Goal: Information Seeking & Learning: Learn about a topic

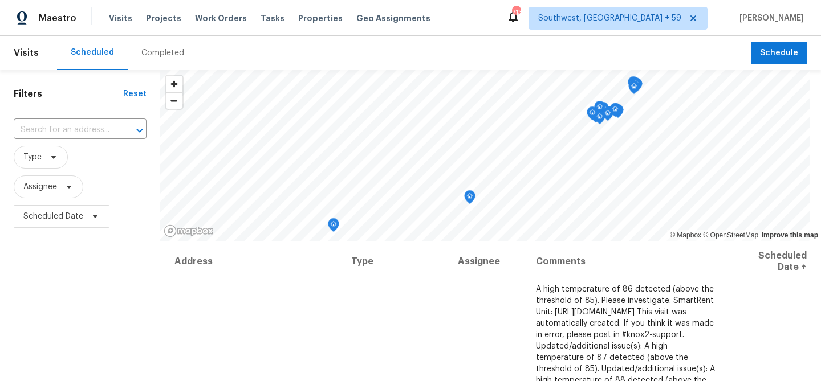
click at [90, 127] on div "​" at bounding box center [80, 130] width 133 height 25
click at [87, 130] on input "text" at bounding box center [64, 130] width 101 height 18
paste input "[STREET_ADDRESS]"
type input "[STREET_ADDRESS]"
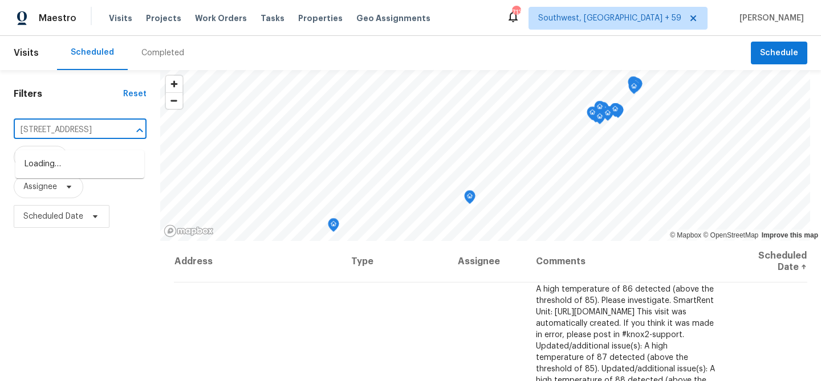
scroll to position [0, 51]
click at [68, 167] on li "[STREET_ADDRESS]" at bounding box center [79, 164] width 129 height 19
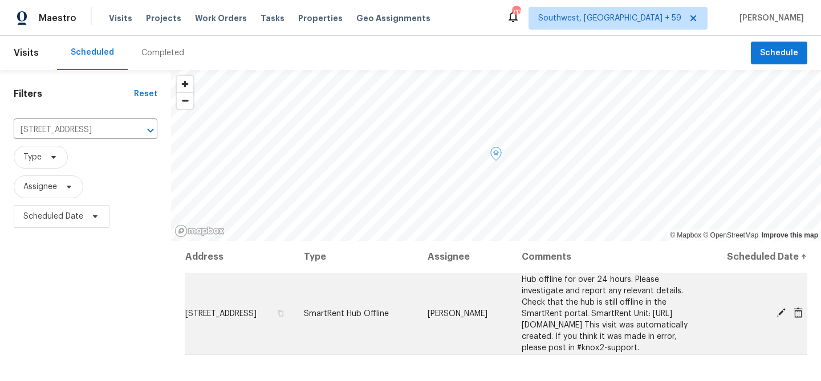
scroll to position [52, 0]
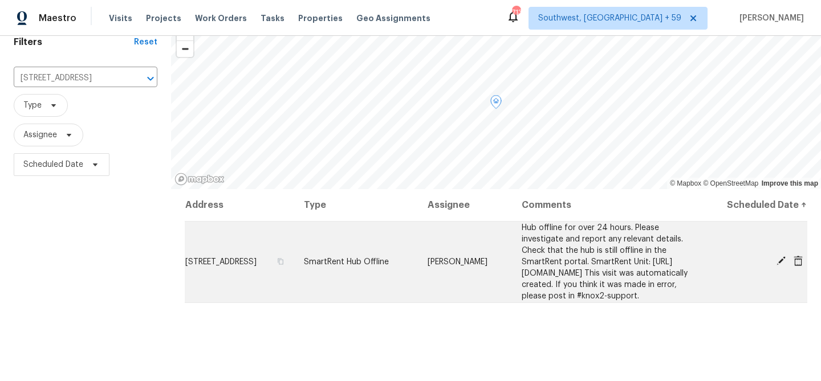
click at [399, 303] on td "SmartRent Hub Offline" at bounding box center [357, 262] width 124 height 82
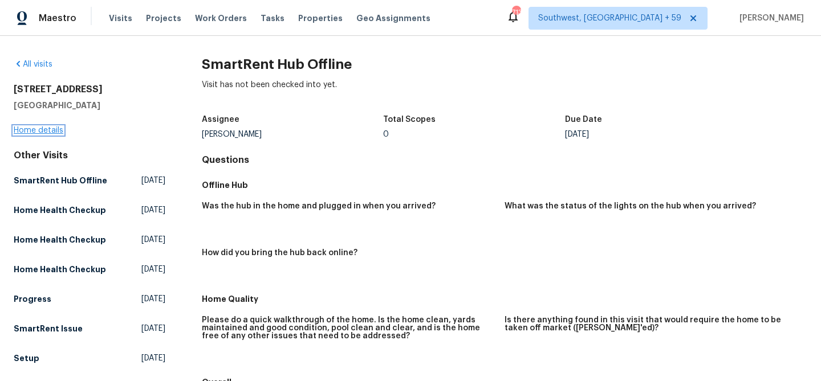
click at [51, 135] on link "Home details" at bounding box center [39, 131] width 50 height 8
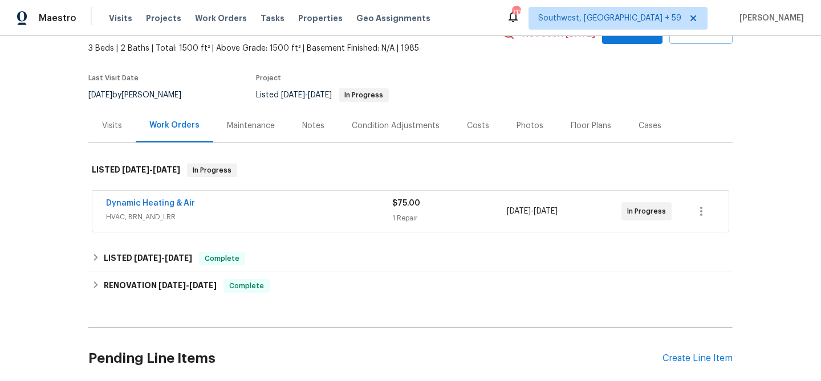
scroll to position [75, 0]
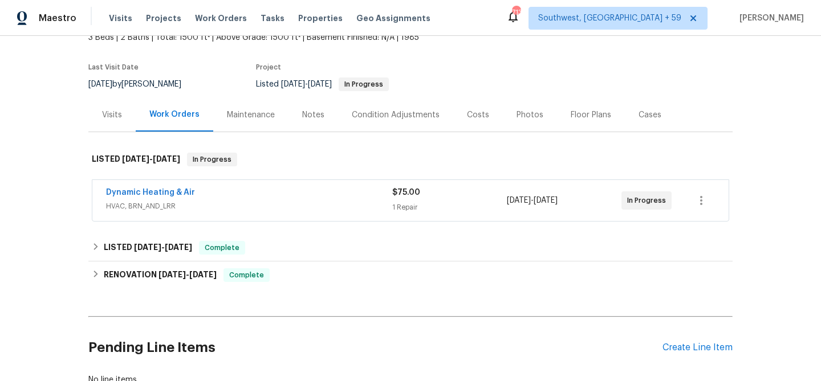
click at [105, 119] on div "Visits" at bounding box center [111, 115] width 47 height 34
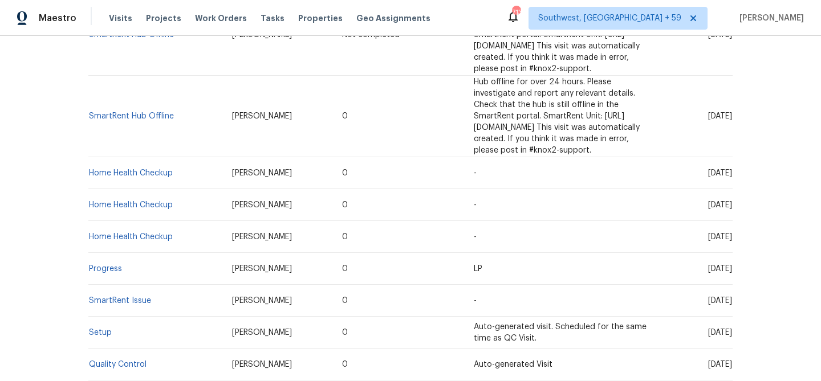
scroll to position [467, 0]
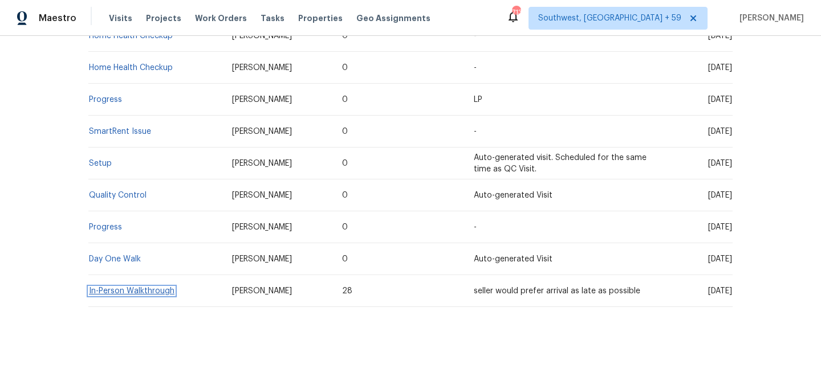
click at [145, 287] on link "In-Person Walkthrough" at bounding box center [132, 291] width 86 height 8
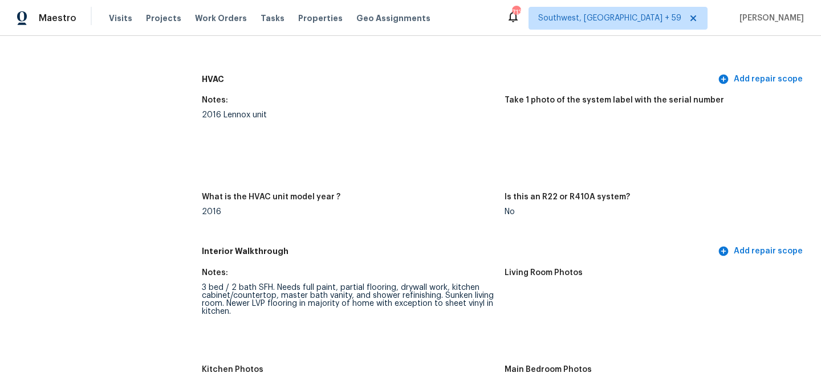
scroll to position [939, 0]
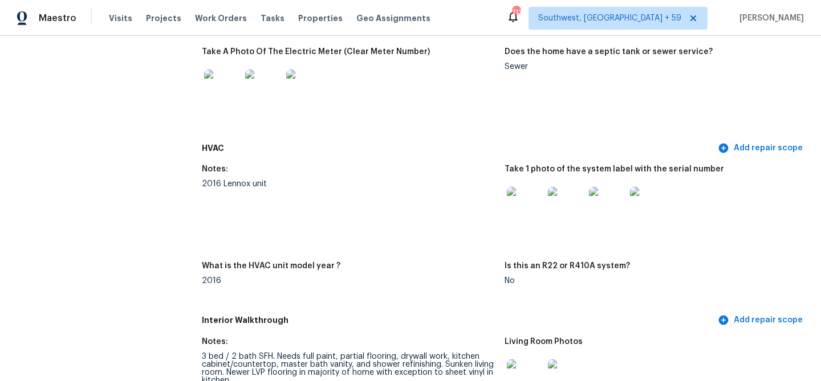
click at [302, 106] on img at bounding box center [304, 88] width 36 height 36
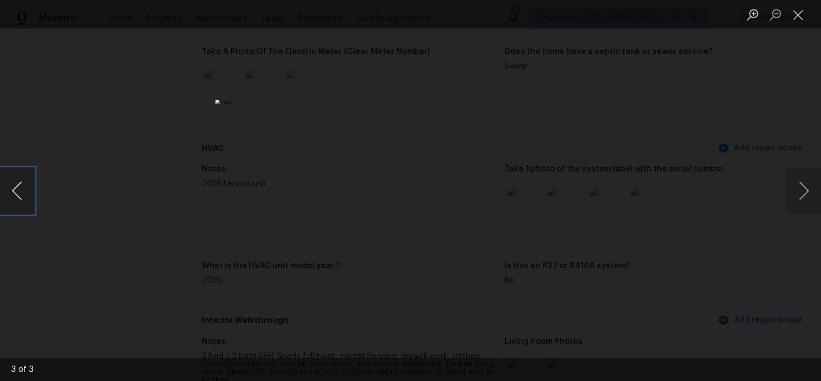
click at [28, 187] on button "Previous image" at bounding box center [17, 191] width 34 height 46
click at [30, 187] on button "Previous image" at bounding box center [17, 191] width 34 height 46
click at [800, 9] on button "Close lightbox" at bounding box center [798, 15] width 23 height 20
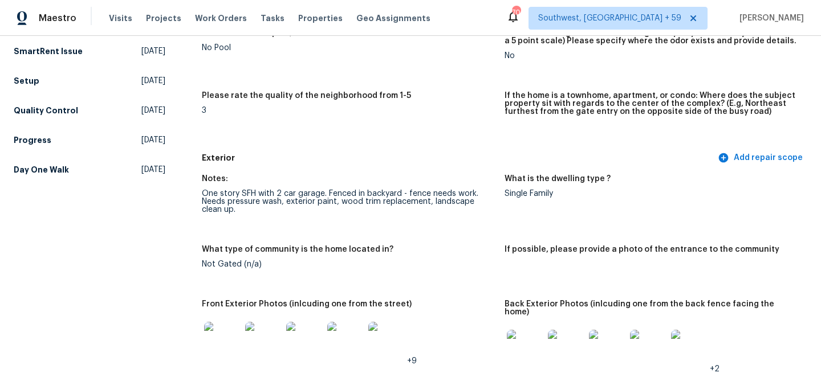
scroll to position [0, 0]
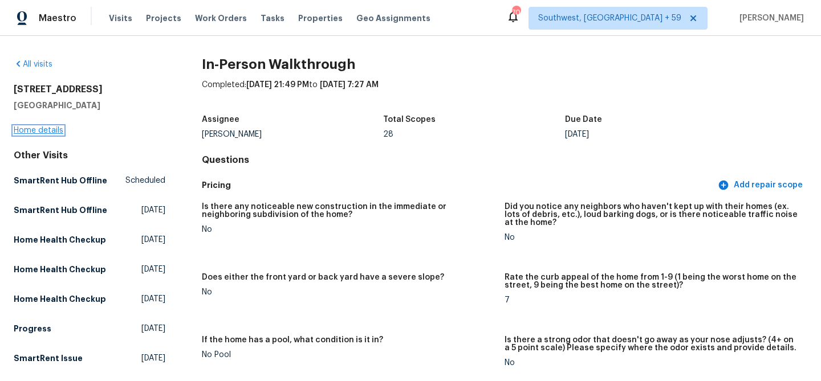
click at [44, 135] on link "Home details" at bounding box center [39, 131] width 50 height 8
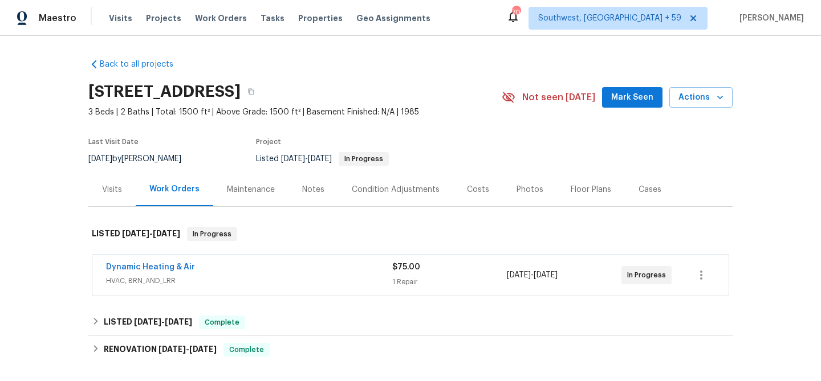
click at [257, 196] on div "Maintenance" at bounding box center [251, 189] width 48 height 11
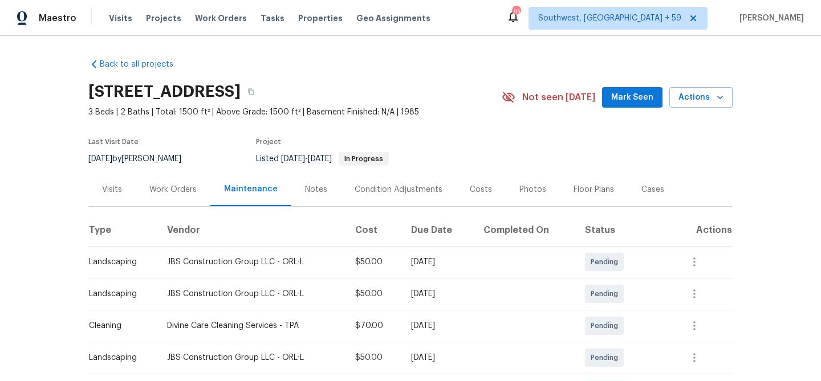
click at [332, 186] on div "Notes" at bounding box center [316, 190] width 50 height 34
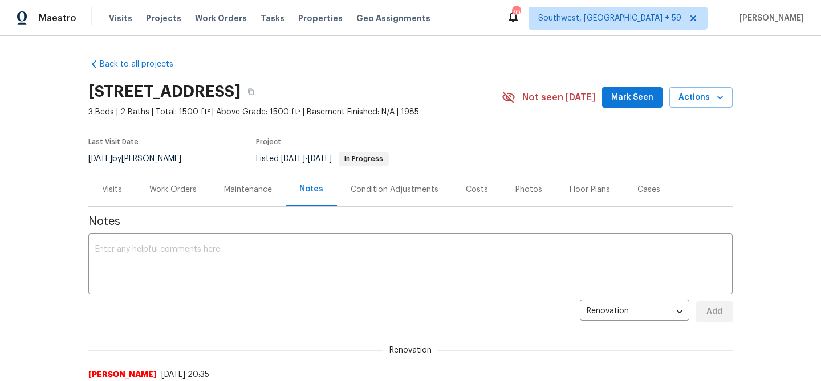
click at [418, 206] on div "Condition Adjustments" at bounding box center [394, 190] width 115 height 34
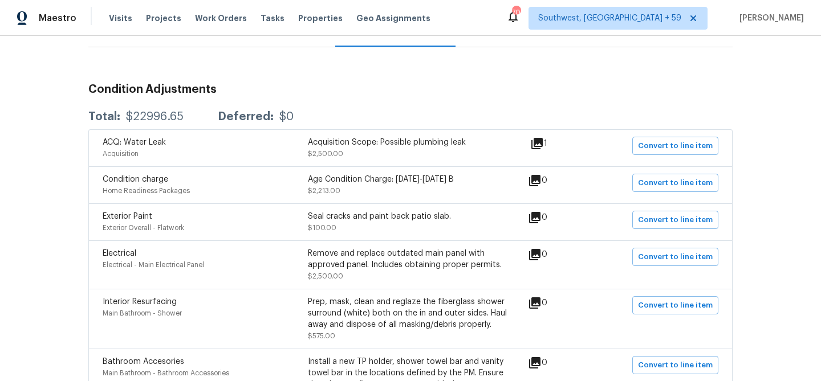
click at [491, 47] on div "Costs" at bounding box center [480, 30] width 50 height 34
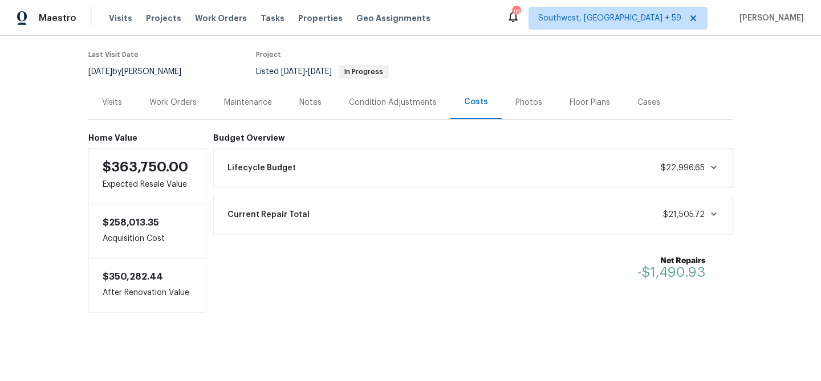
click at [536, 97] on div "Photos" at bounding box center [528, 102] width 27 height 11
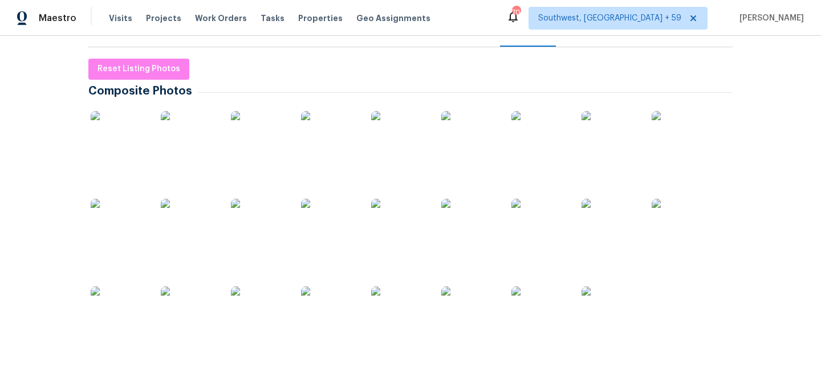
click at [607, 36] on div "Floor Plans" at bounding box center [589, 30] width 40 height 11
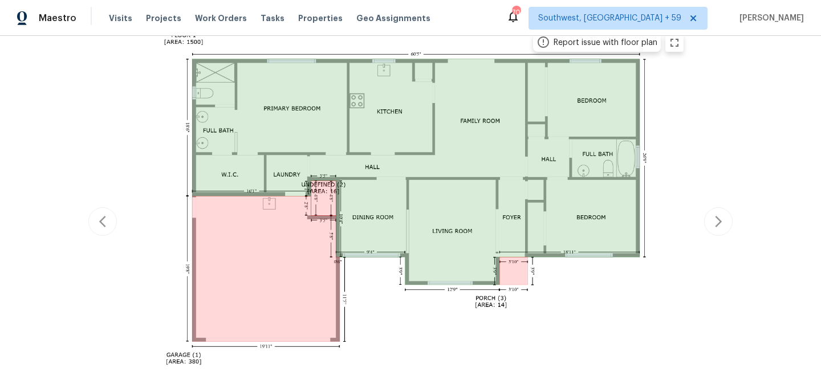
scroll to position [221, 0]
